Goal: Information Seeking & Learning: Learn about a topic

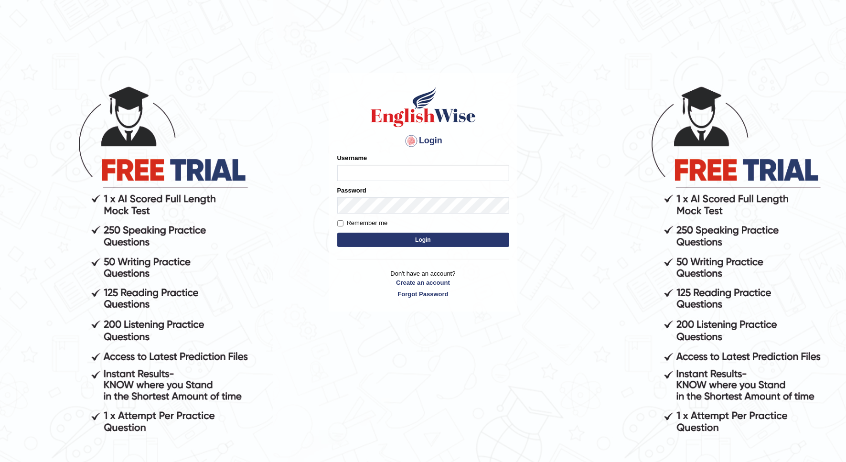
type input "Nidhi7774"
click at [386, 242] on button "Login" at bounding box center [423, 240] width 172 height 14
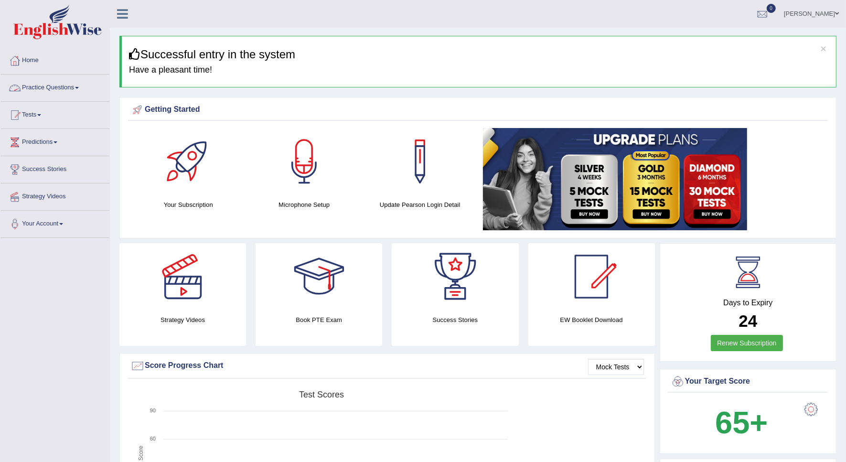
click at [79, 87] on span at bounding box center [77, 88] width 4 height 2
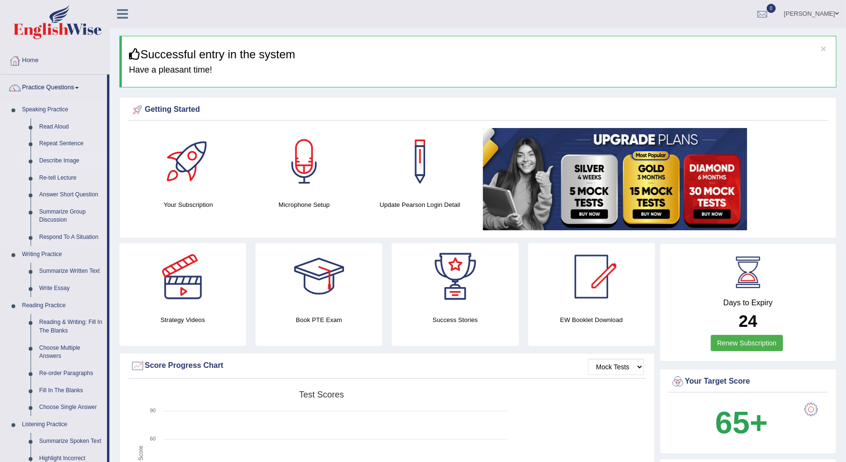
click at [63, 163] on link "Describe Image" at bounding box center [71, 160] width 72 height 17
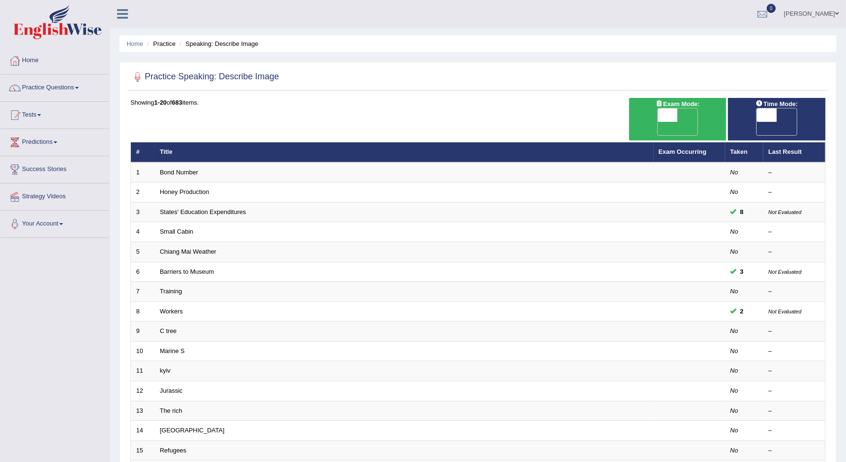
click at [658, 122] on span "OFF" at bounding box center [648, 128] width 20 height 13
checkbox input "true"
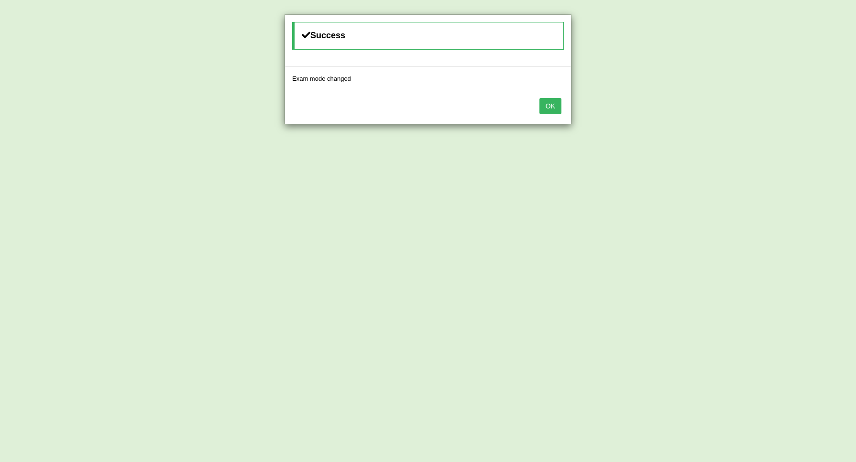
click at [547, 109] on button "OK" at bounding box center [550, 106] width 22 height 16
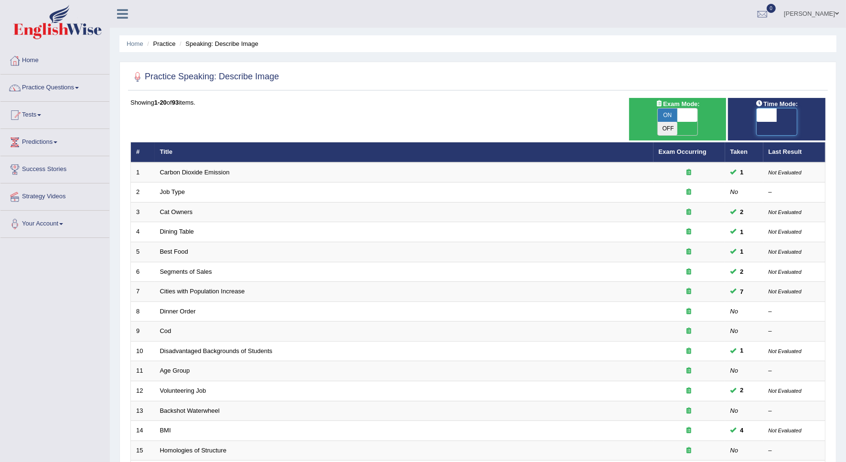
click at [770, 112] on span at bounding box center [767, 115] width 20 height 13
checkbox input "true"
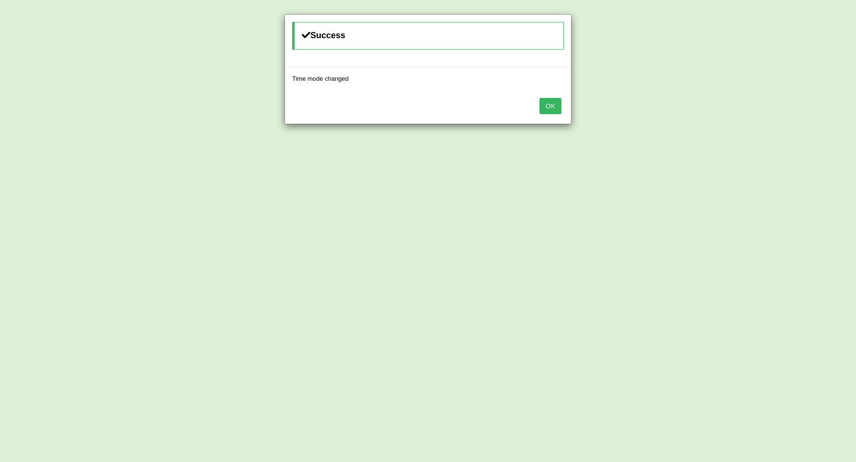
click at [553, 109] on button "OK" at bounding box center [550, 106] width 22 height 16
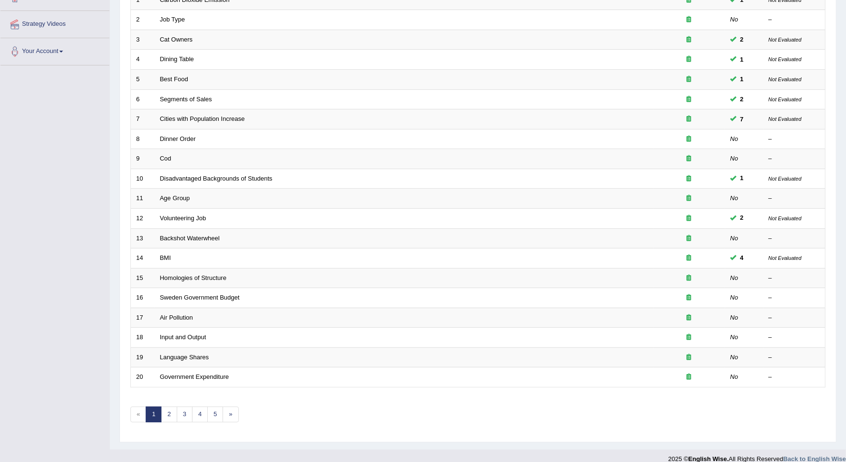
scroll to position [173, 0]
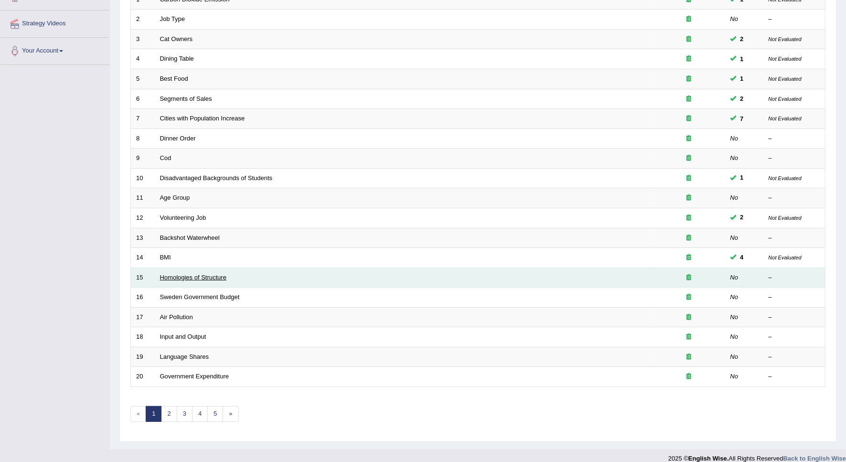
click at [223, 274] on link "Homologies of Structure" at bounding box center [193, 277] width 66 height 7
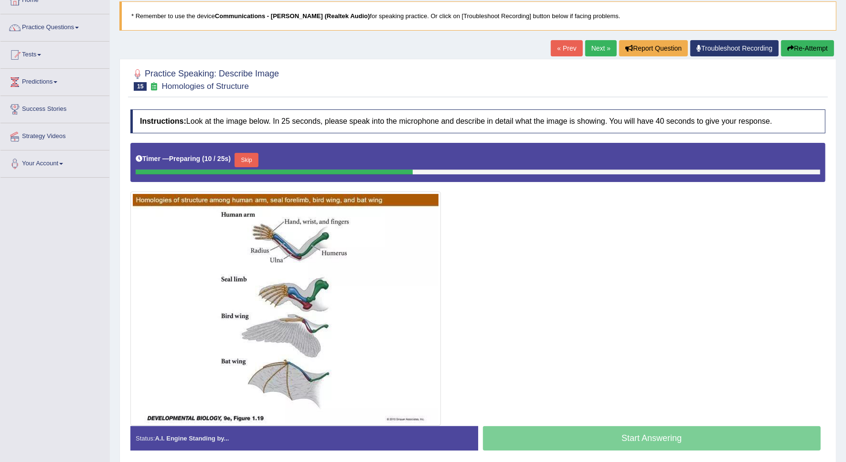
scroll to position [39, 0]
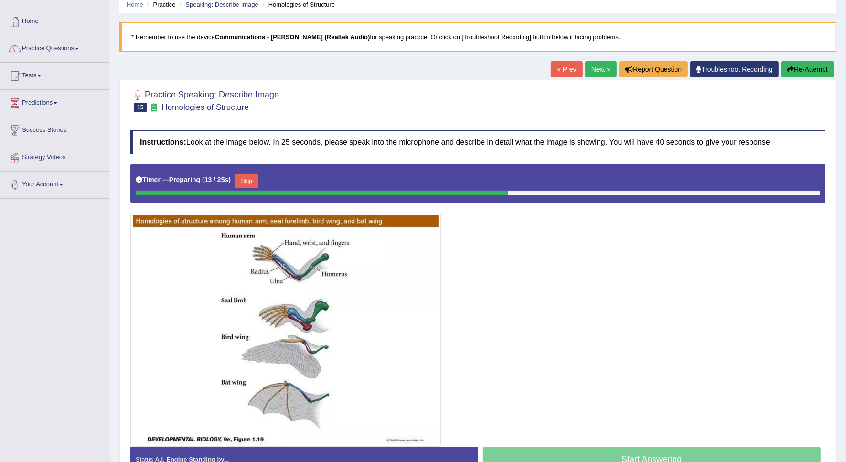
click at [247, 184] on button "Skip" at bounding box center [247, 181] width 24 height 14
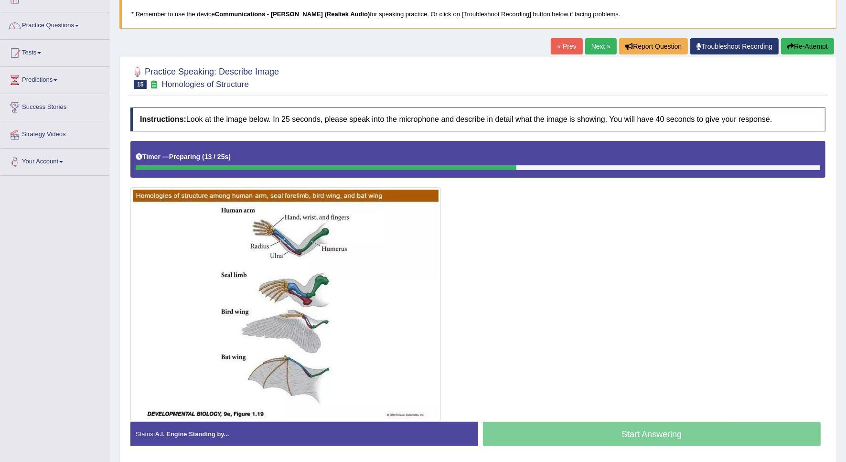
scroll to position [96, 0]
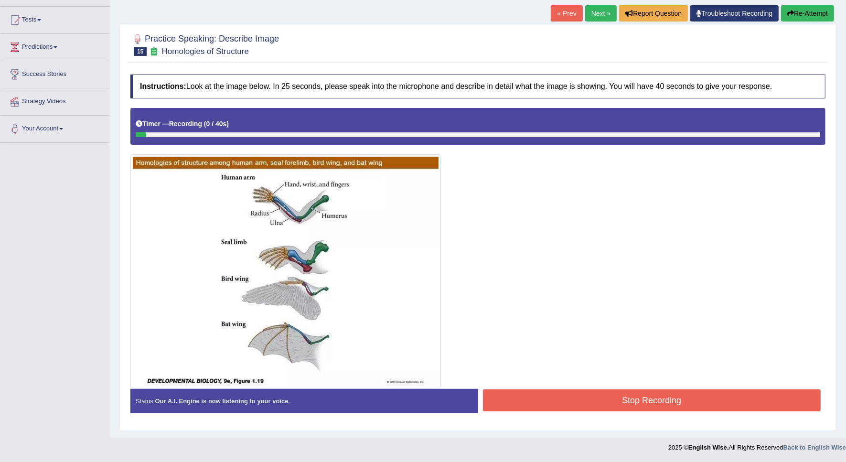
click at [514, 392] on button "Stop Recording" at bounding box center [652, 401] width 338 height 22
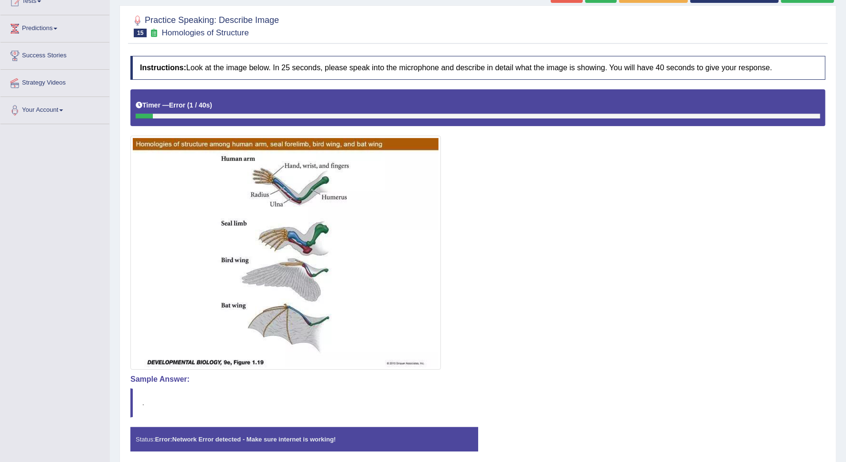
scroll to position [94, 0]
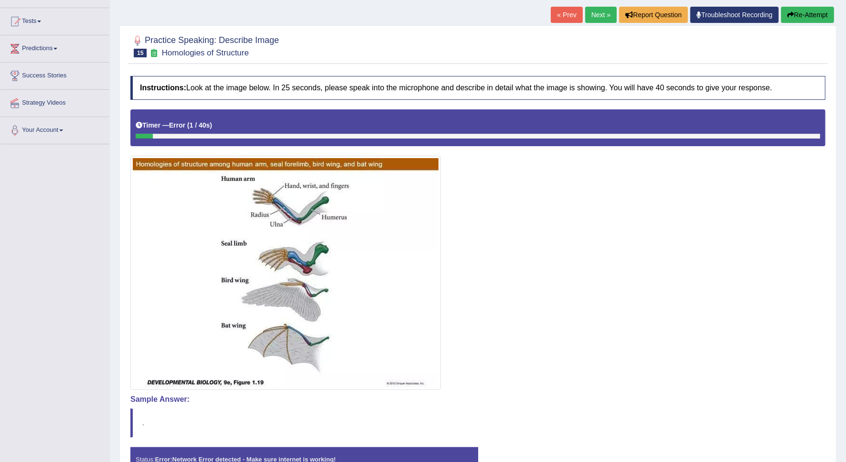
click at [790, 12] on icon "button" at bounding box center [791, 14] width 7 height 7
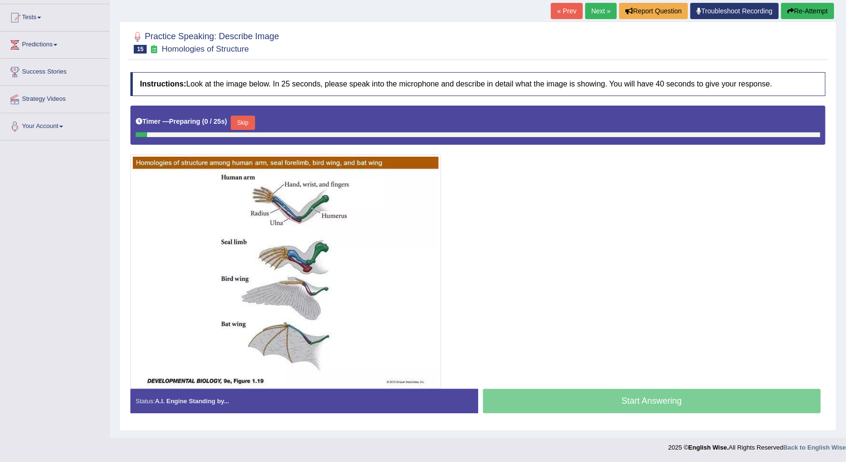
scroll to position [94, 0]
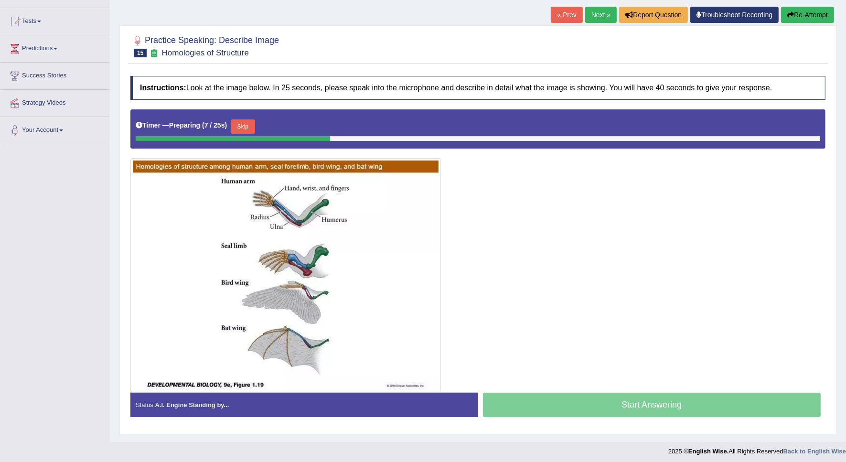
click at [242, 128] on button "Skip" at bounding box center [243, 126] width 24 height 14
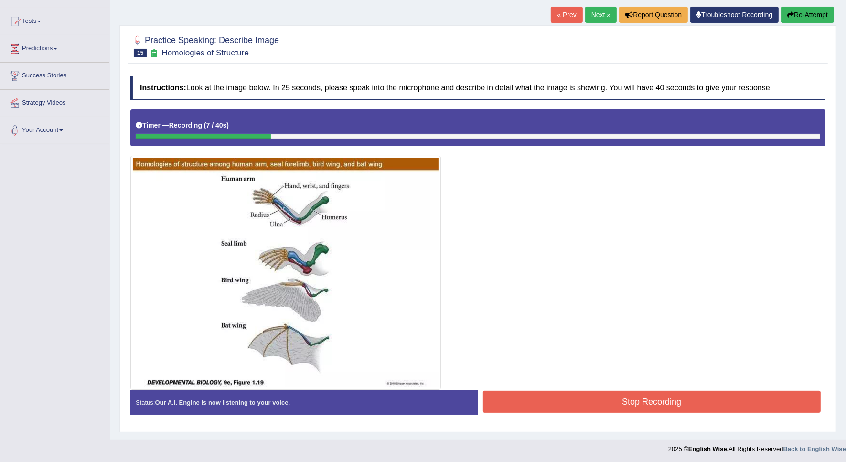
click at [788, 18] on button "Re-Attempt" at bounding box center [807, 15] width 53 height 16
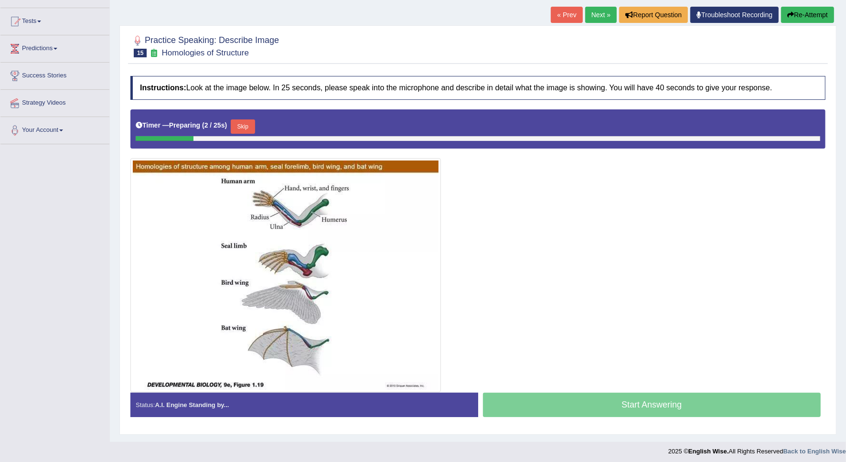
click at [250, 131] on button "Skip" at bounding box center [243, 126] width 24 height 14
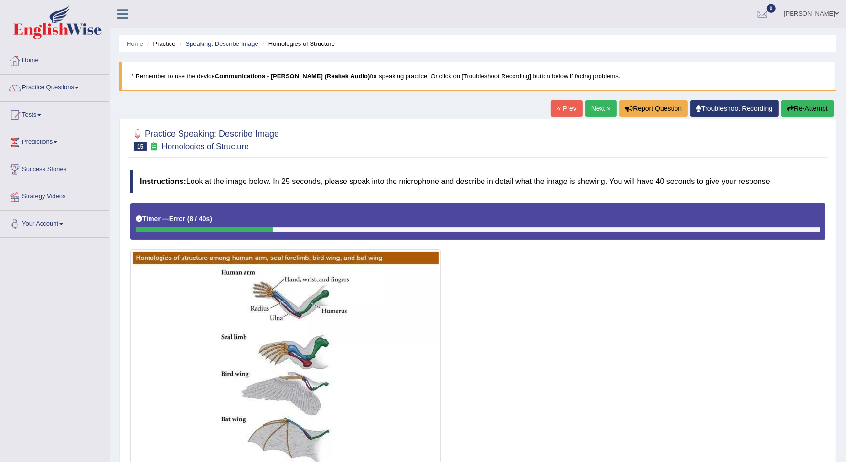
click at [811, 109] on button "Re-Attempt" at bounding box center [807, 108] width 53 height 16
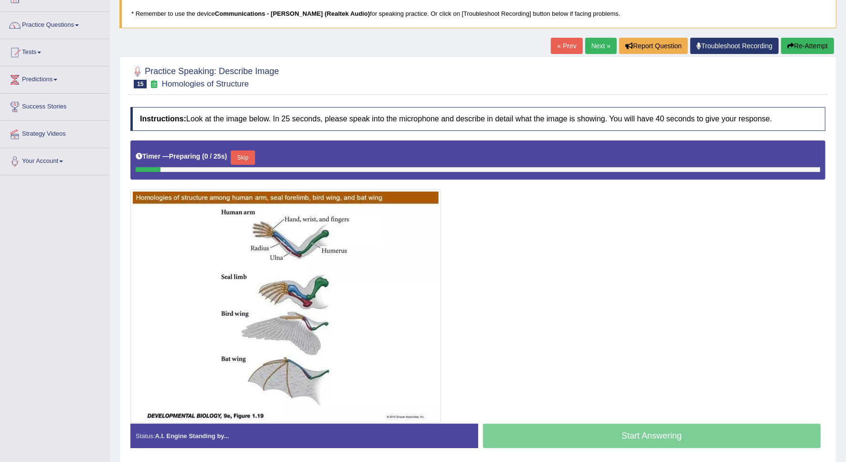
scroll to position [99, 0]
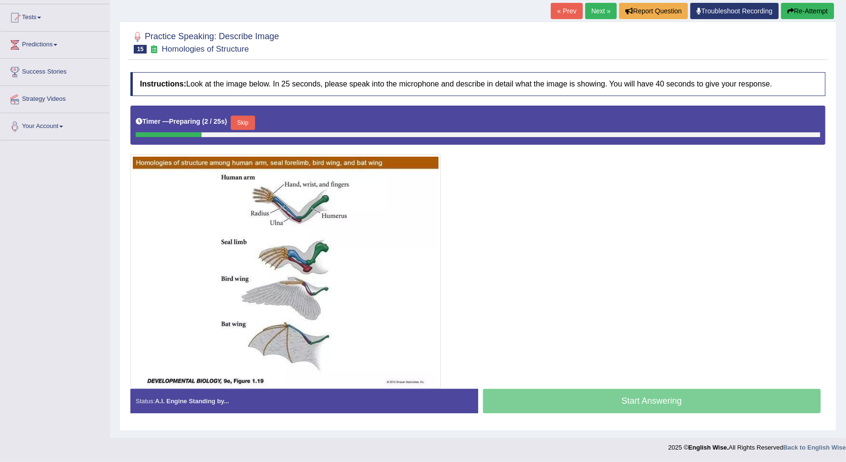
click at [249, 127] on button "Skip" at bounding box center [243, 123] width 24 height 14
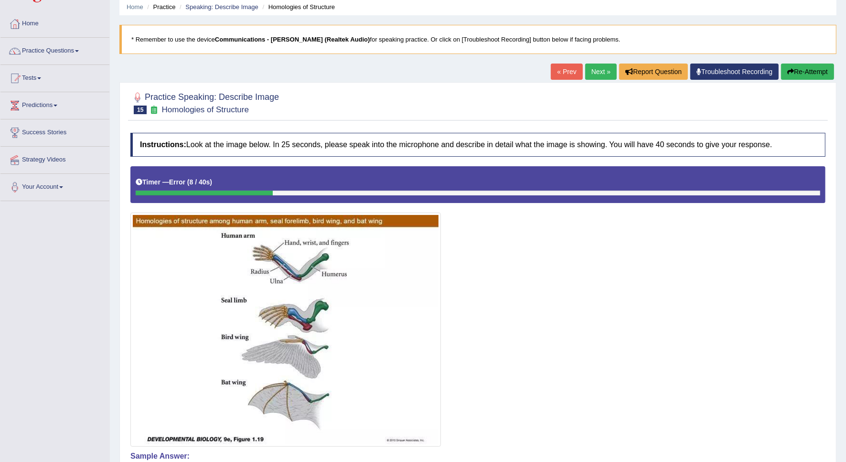
scroll to position [0, 0]
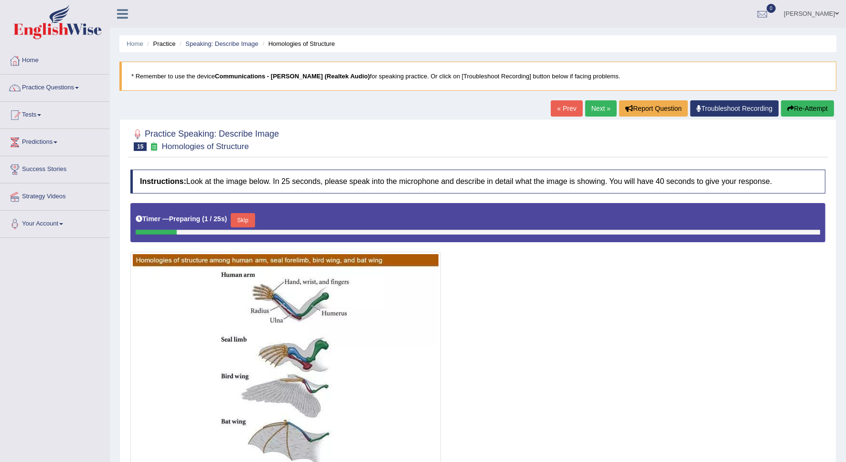
drag, startPoint x: 0, startPoint y: 0, endPoint x: 478, endPoint y: 317, distance: 573.5
click at [478, 317] on div at bounding box center [477, 344] width 695 height 283
click at [242, 224] on button "Skip" at bounding box center [243, 220] width 24 height 14
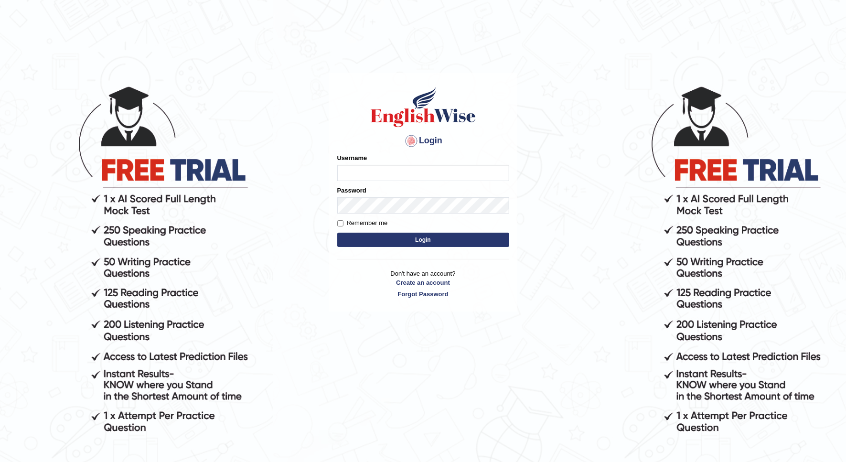
type input "Nidhi7774"
click at [378, 238] on button "Login" at bounding box center [423, 240] width 172 height 14
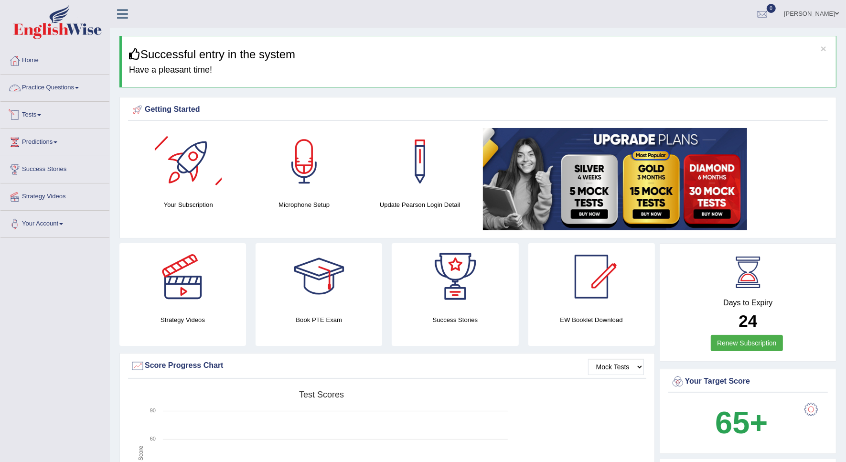
click at [79, 87] on span at bounding box center [77, 88] width 4 height 2
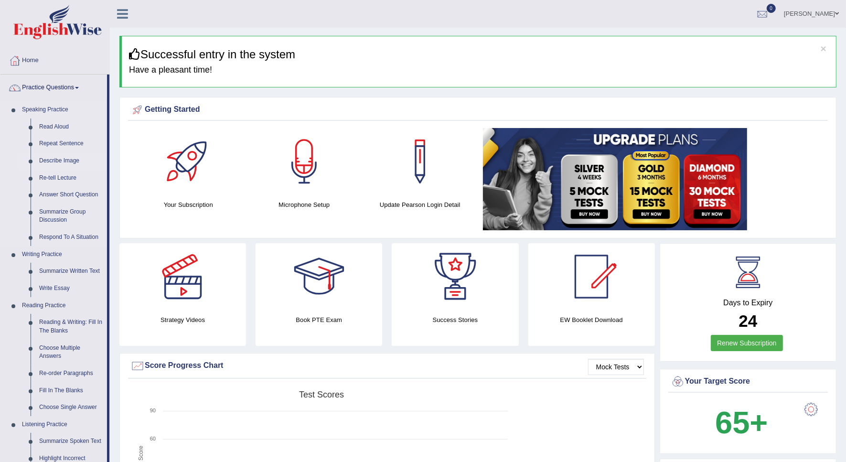
click at [61, 159] on link "Describe Image" at bounding box center [71, 160] width 72 height 17
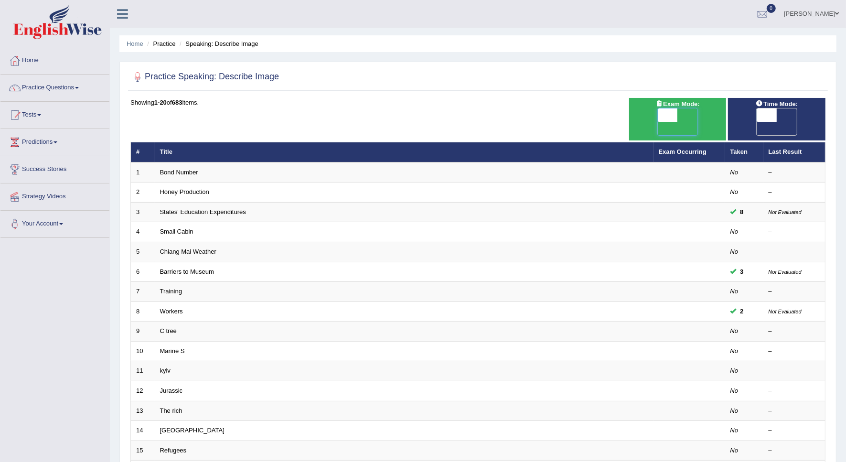
click at [666, 118] on span at bounding box center [668, 115] width 20 height 13
checkbox input "true"
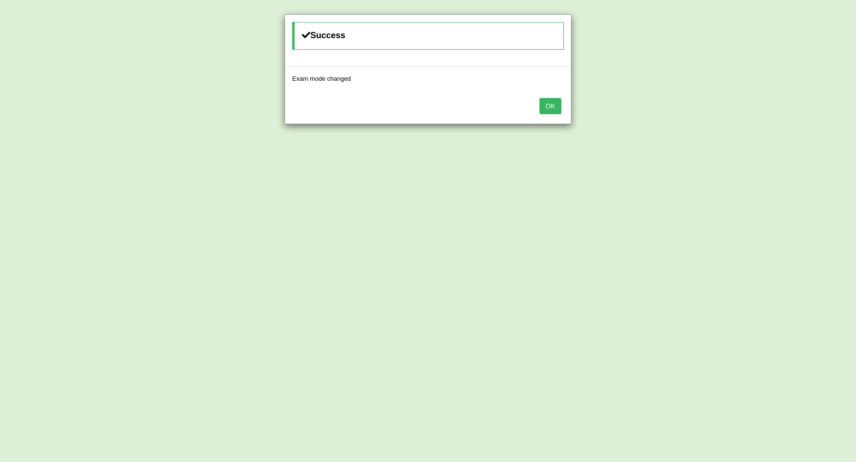
click at [556, 108] on button "OK" at bounding box center [550, 106] width 22 height 16
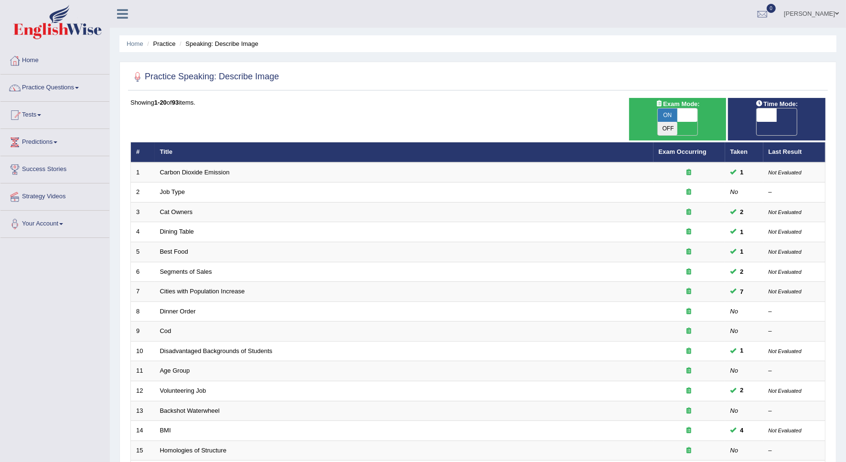
click at [758, 122] on span "OFF" at bounding box center [748, 128] width 20 height 13
checkbox input "true"
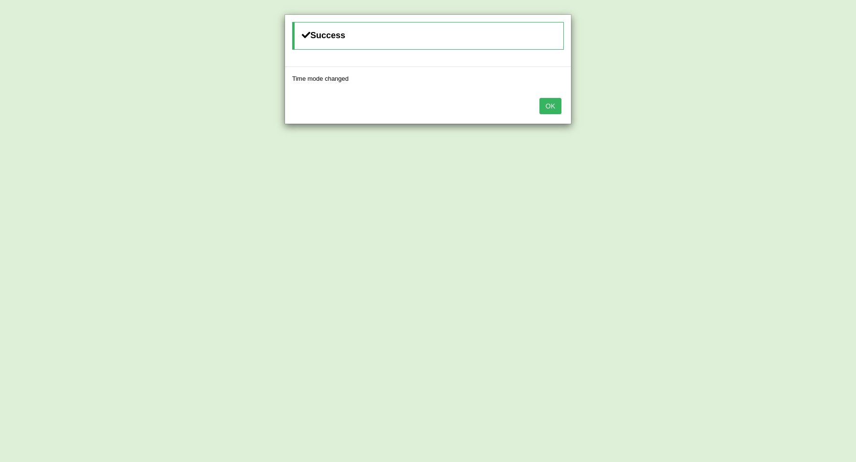
click at [553, 111] on button "OK" at bounding box center [550, 106] width 22 height 16
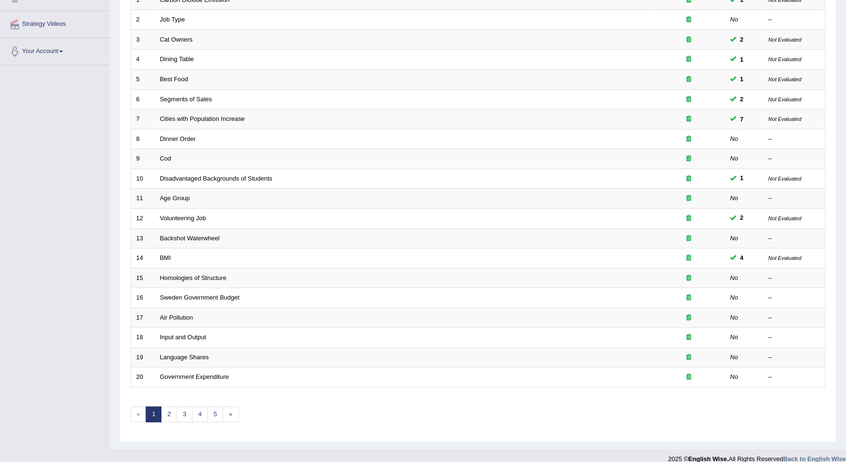
scroll to position [173, 0]
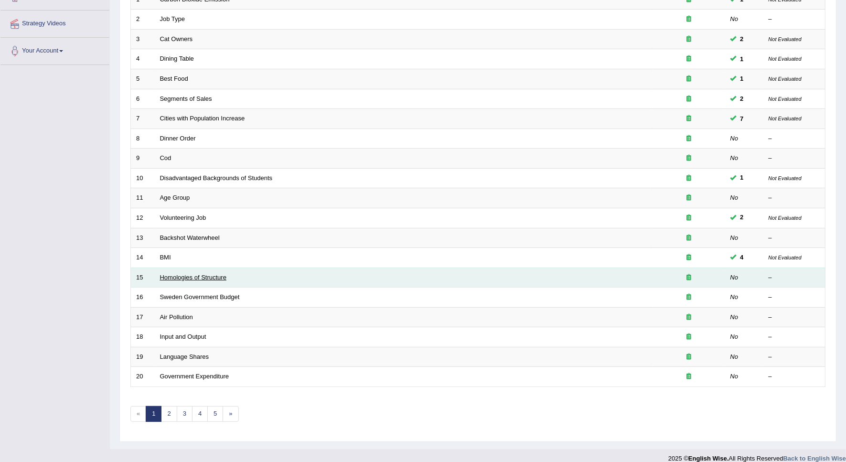
click at [211, 274] on link "Homologies of Structure" at bounding box center [193, 277] width 66 height 7
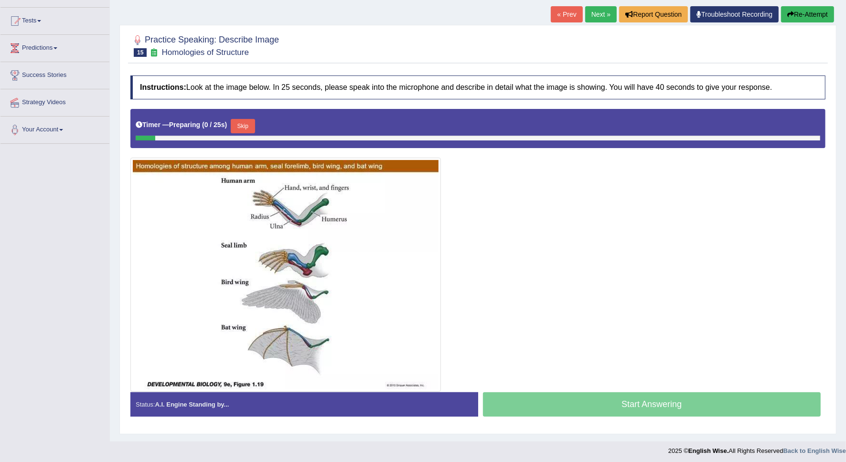
scroll to position [99, 0]
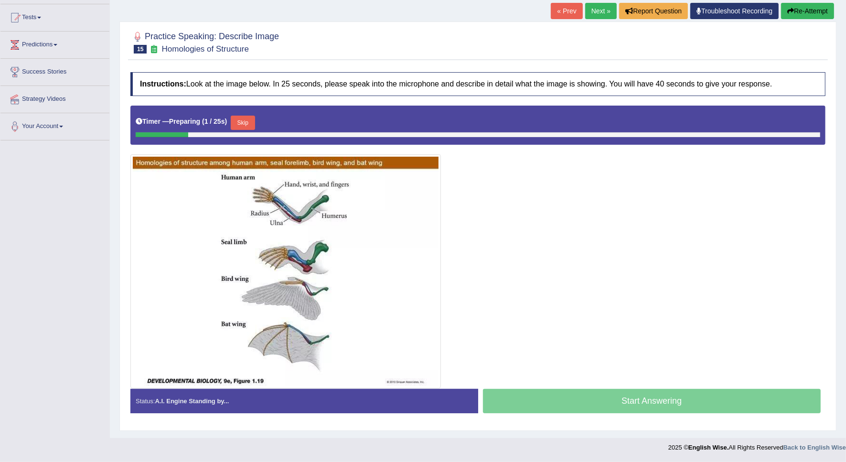
click at [247, 123] on button "Skip" at bounding box center [243, 123] width 24 height 14
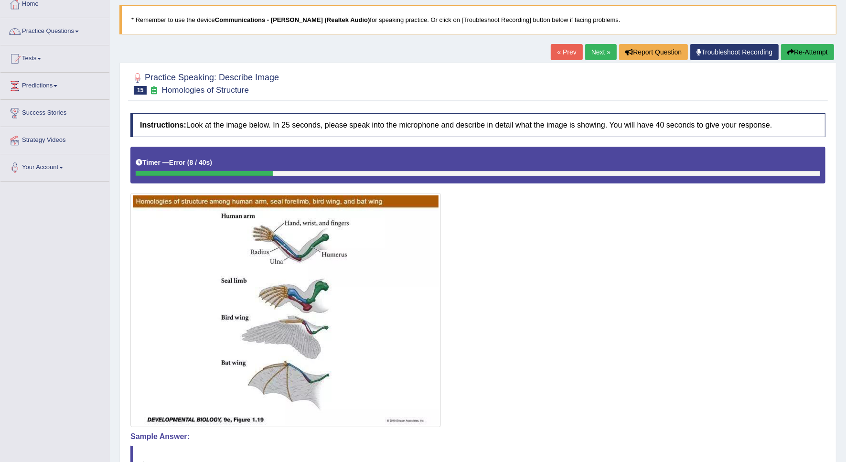
scroll to position [34, 0]
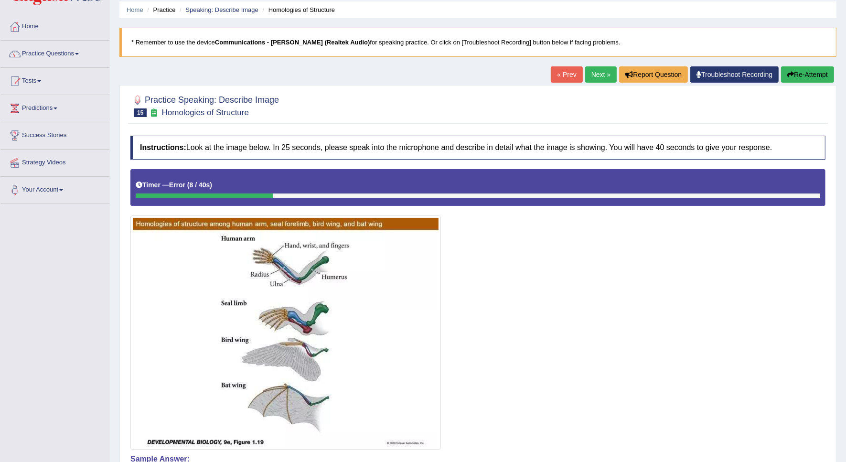
click at [567, 354] on div at bounding box center [477, 309] width 695 height 281
click at [651, 427] on div at bounding box center [477, 309] width 695 height 281
click at [799, 73] on button "Re-Attempt" at bounding box center [807, 74] width 53 height 16
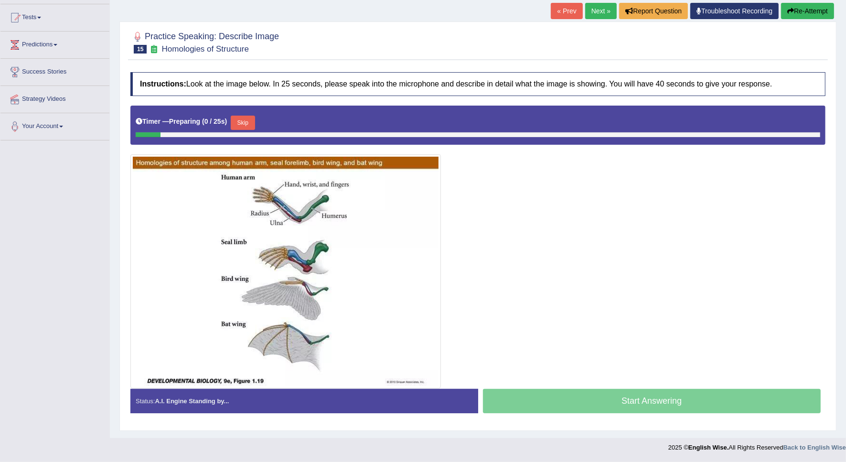
scroll to position [99, 0]
click at [246, 126] on button "Skip" at bounding box center [243, 123] width 24 height 14
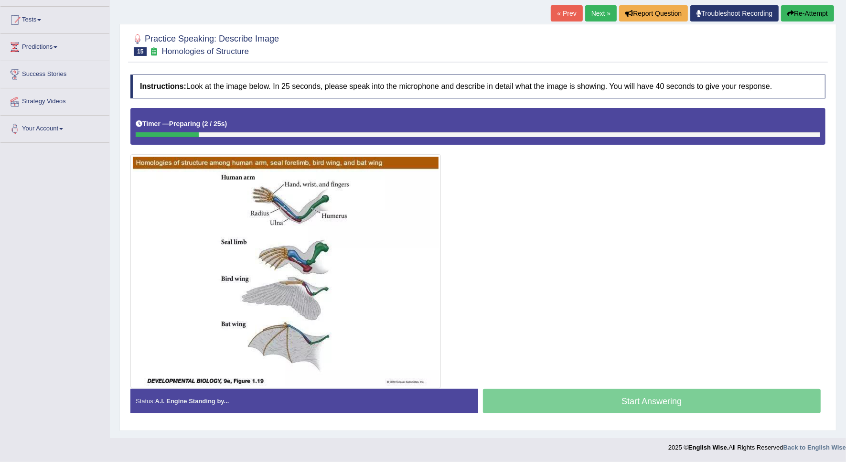
scroll to position [96, 0]
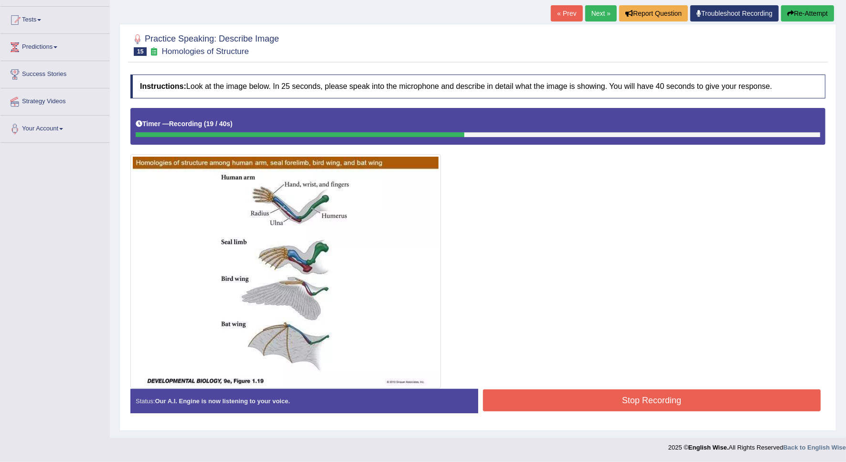
click at [799, 15] on button "Re-Attempt" at bounding box center [807, 13] width 53 height 16
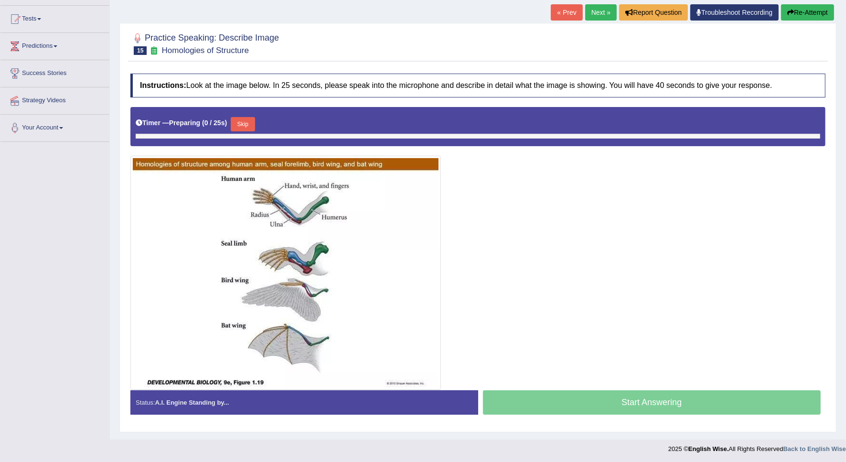
scroll to position [96, 0]
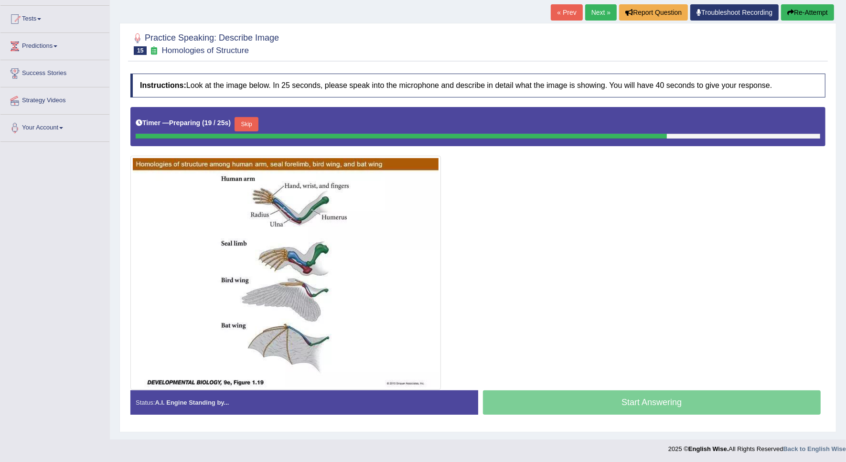
click at [249, 127] on button "Skip" at bounding box center [247, 124] width 24 height 14
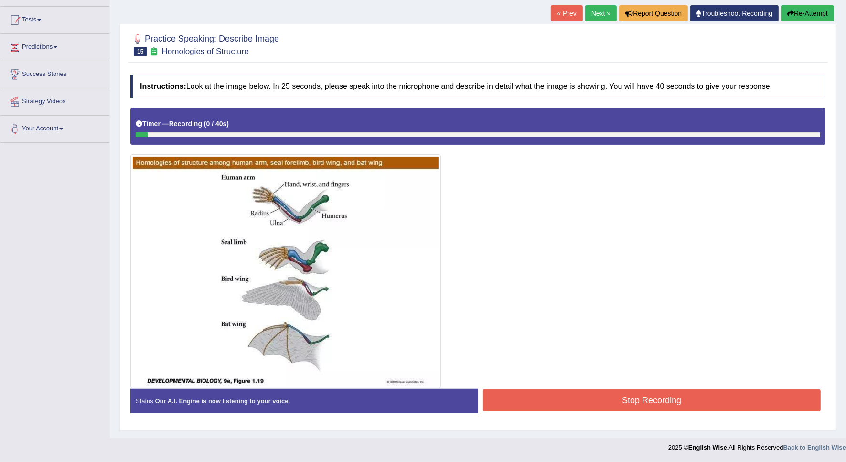
click at [570, 407] on button "Stop Recording" at bounding box center [652, 401] width 338 height 22
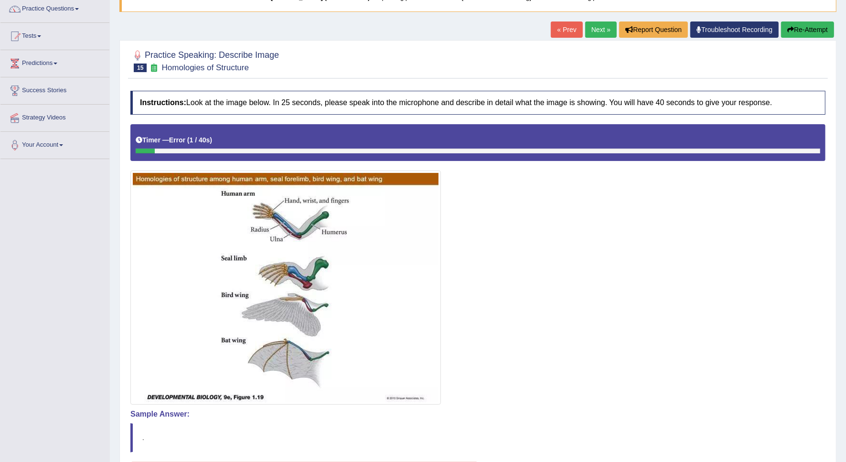
scroll to position [0, 0]
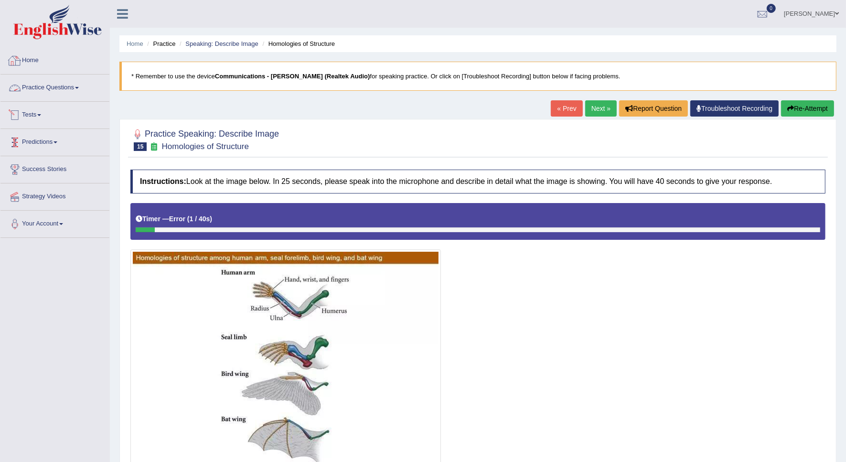
click at [25, 63] on link "Home" at bounding box center [54, 59] width 109 height 24
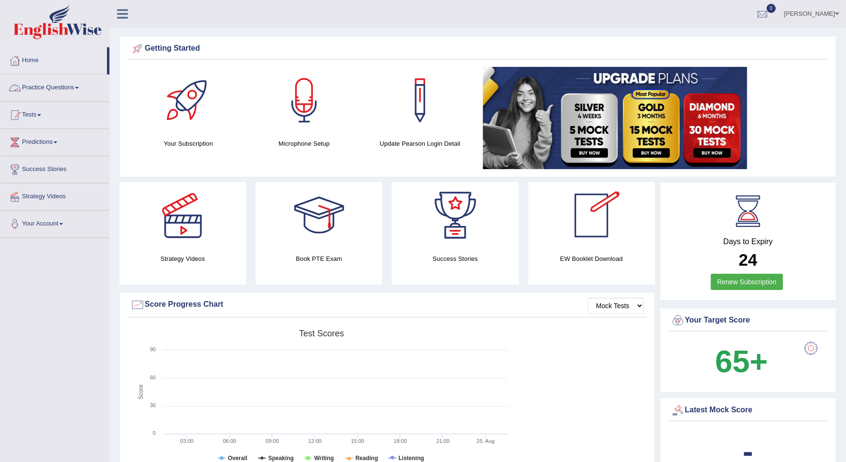
click at [73, 87] on link "Practice Questions" at bounding box center [54, 87] width 109 height 24
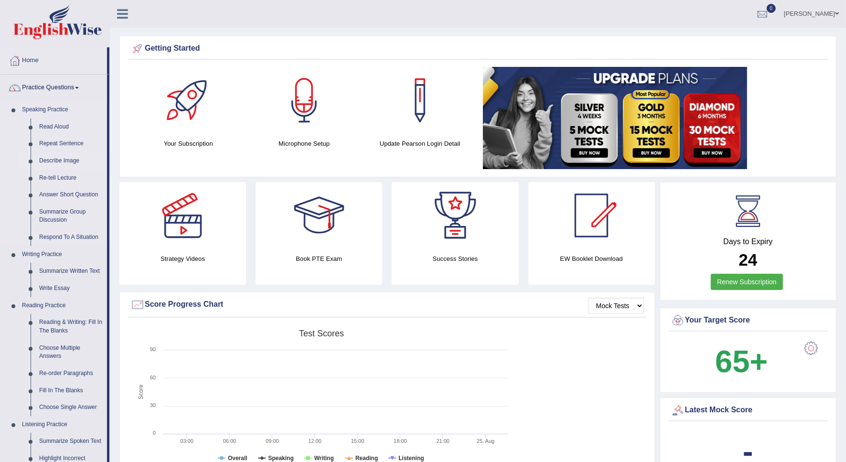
click at [54, 160] on link "Describe Image" at bounding box center [71, 160] width 72 height 17
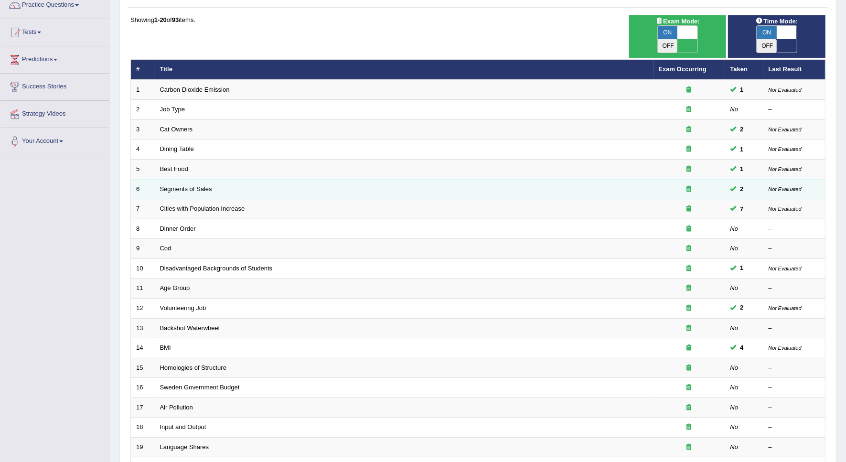
scroll to position [173, 0]
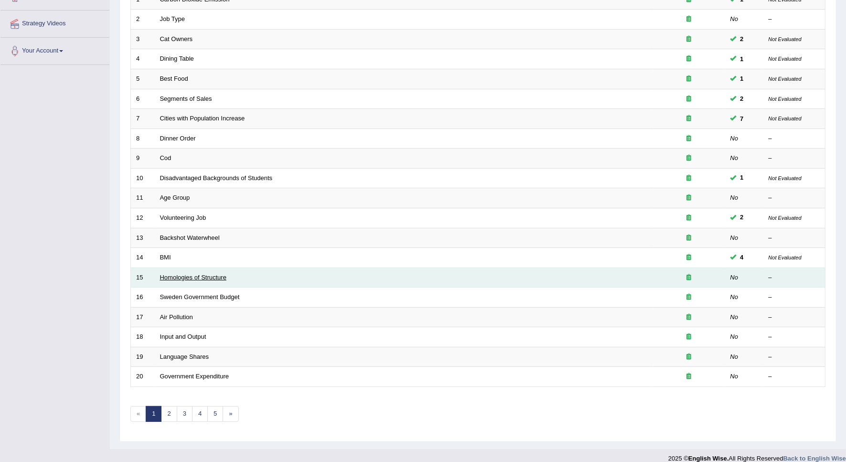
click at [211, 274] on link "Homologies of Structure" at bounding box center [193, 277] width 66 height 7
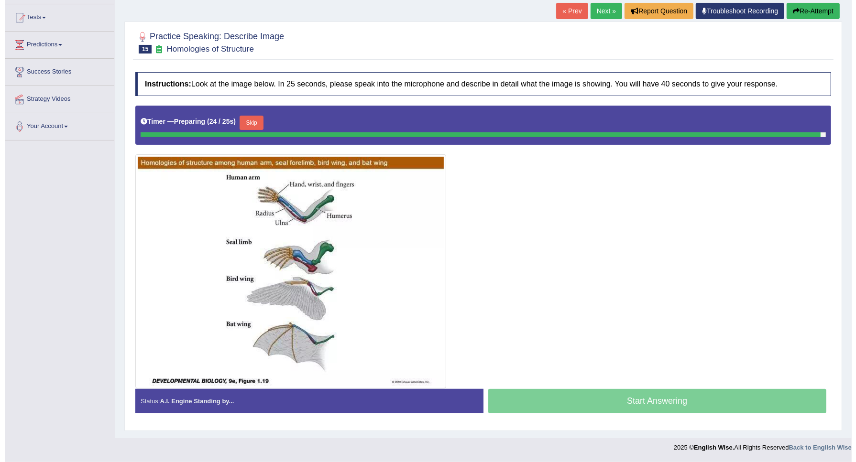
scroll to position [96, 0]
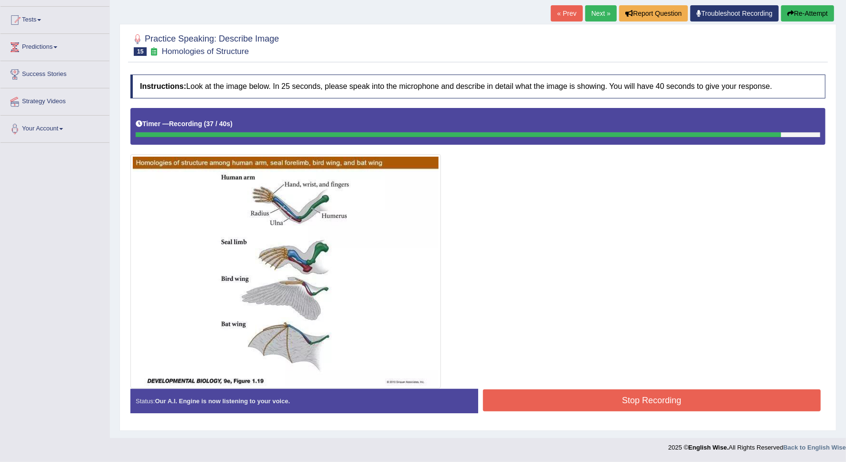
click at [526, 402] on button "Stop Recording" at bounding box center [652, 401] width 338 height 22
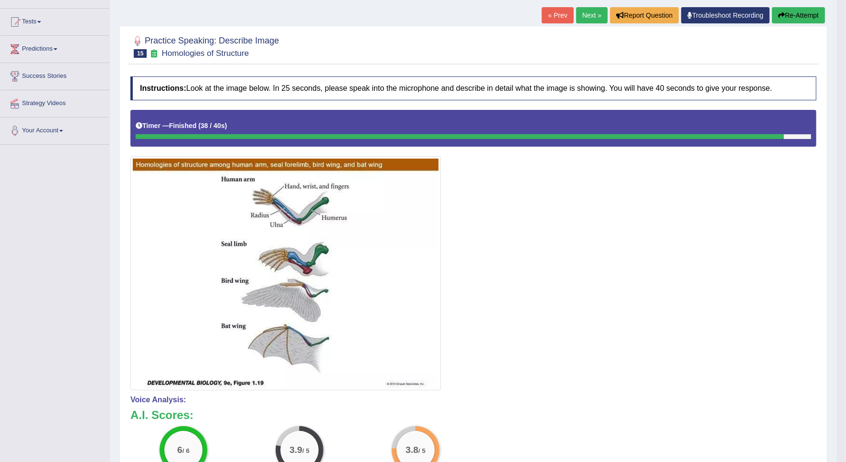
scroll to position [60, 0]
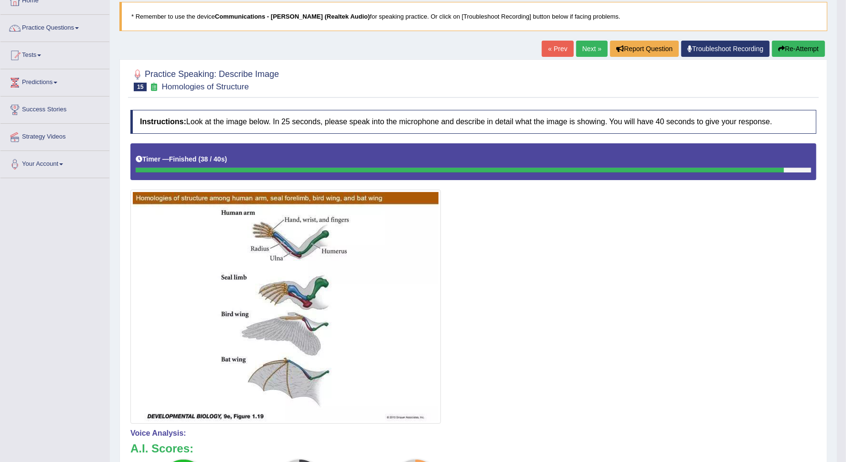
click at [590, 45] on link "Next »" at bounding box center [592, 49] width 32 height 16
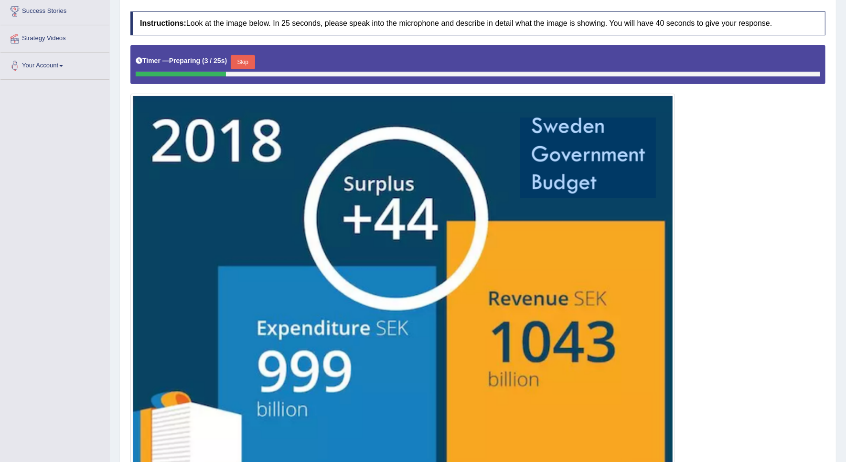
scroll to position [179, 0]
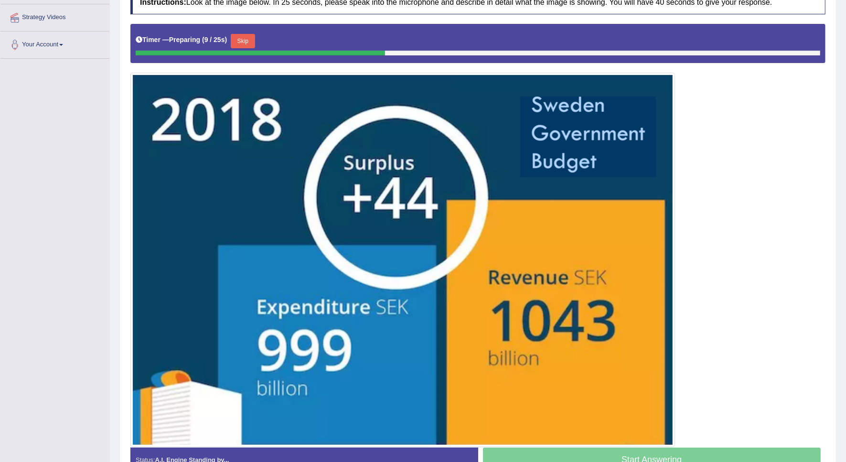
click at [239, 46] on button "Skip" at bounding box center [243, 41] width 24 height 14
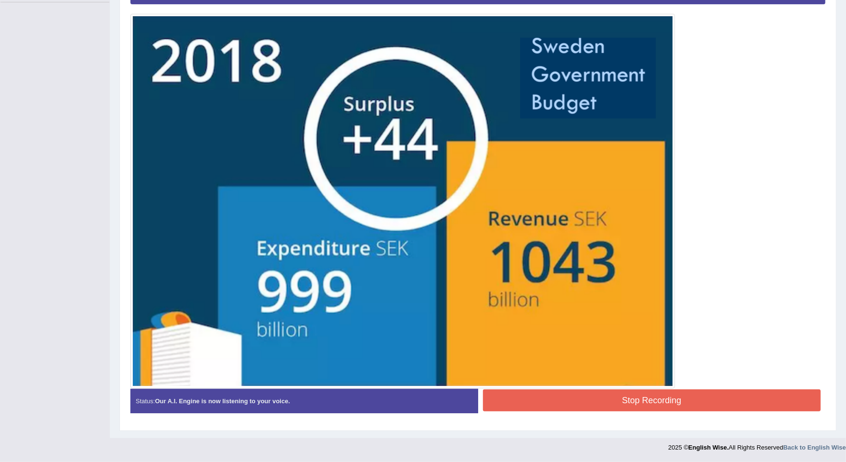
scroll to position [237, 0]
click at [555, 404] on button "Stop Recording" at bounding box center [652, 401] width 338 height 22
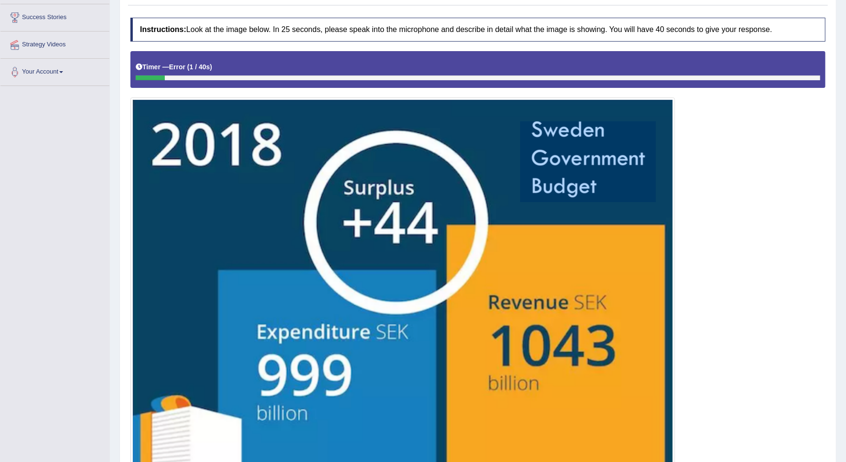
scroll to position [0, 0]
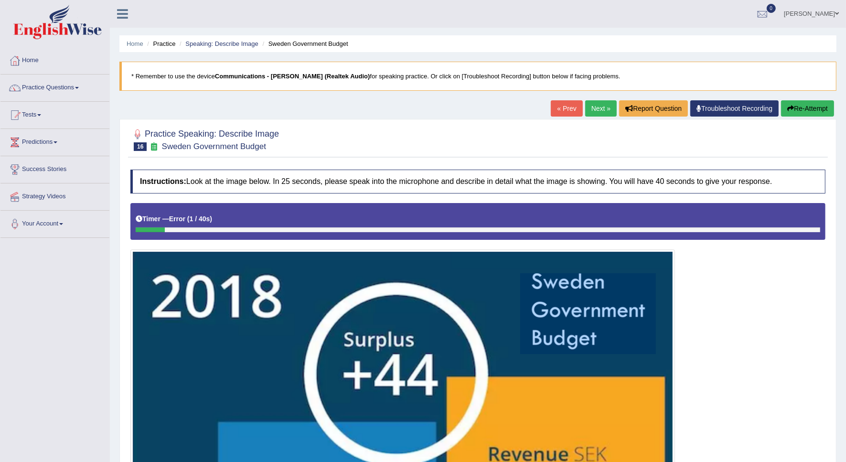
click at [786, 113] on button "Re-Attempt" at bounding box center [807, 108] width 53 height 16
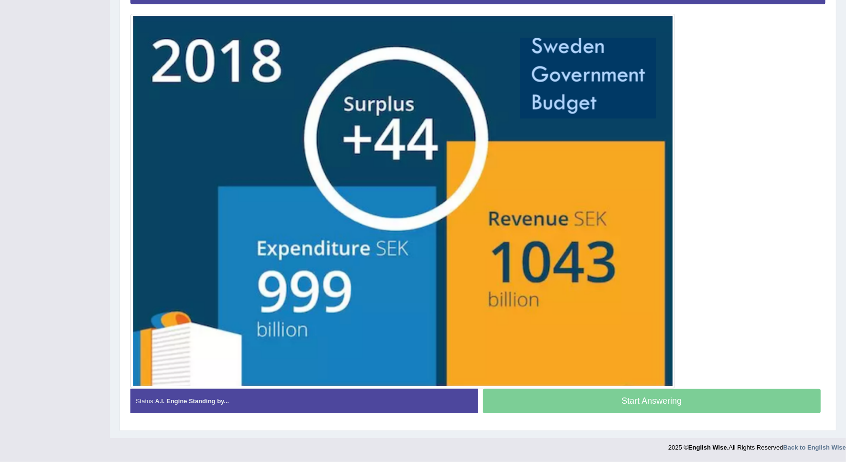
scroll to position [179, 0]
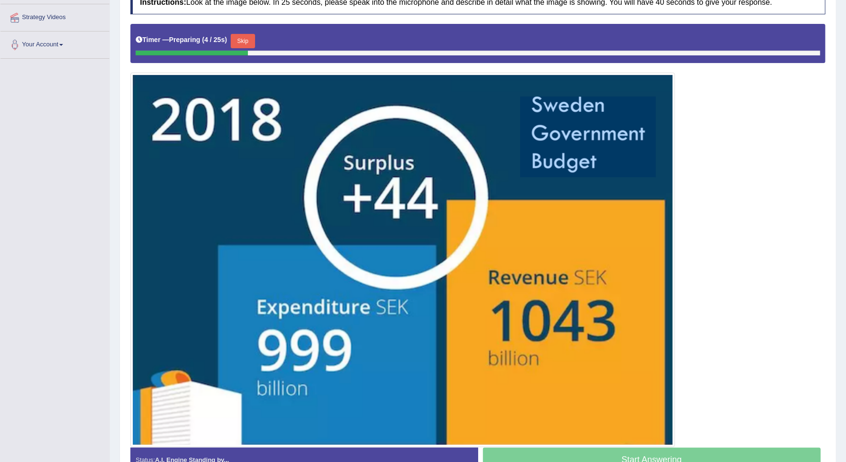
click at [244, 42] on button "Skip" at bounding box center [243, 41] width 24 height 14
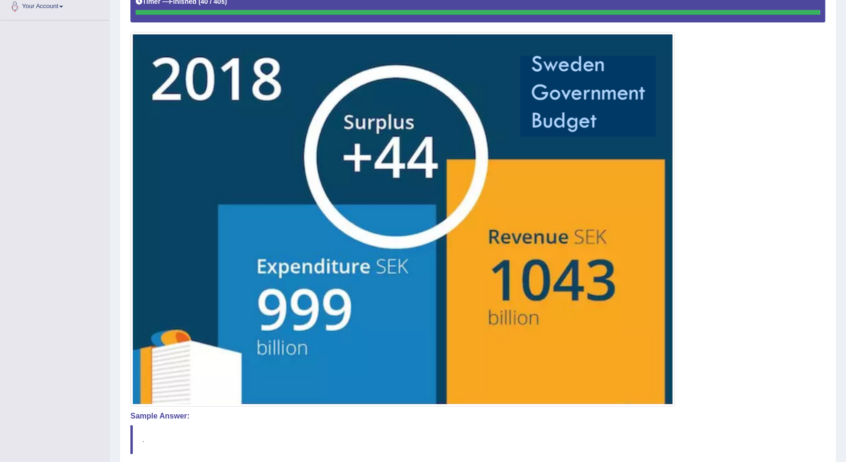
scroll to position [294, 0]
